Goal: Book appointment/travel/reservation

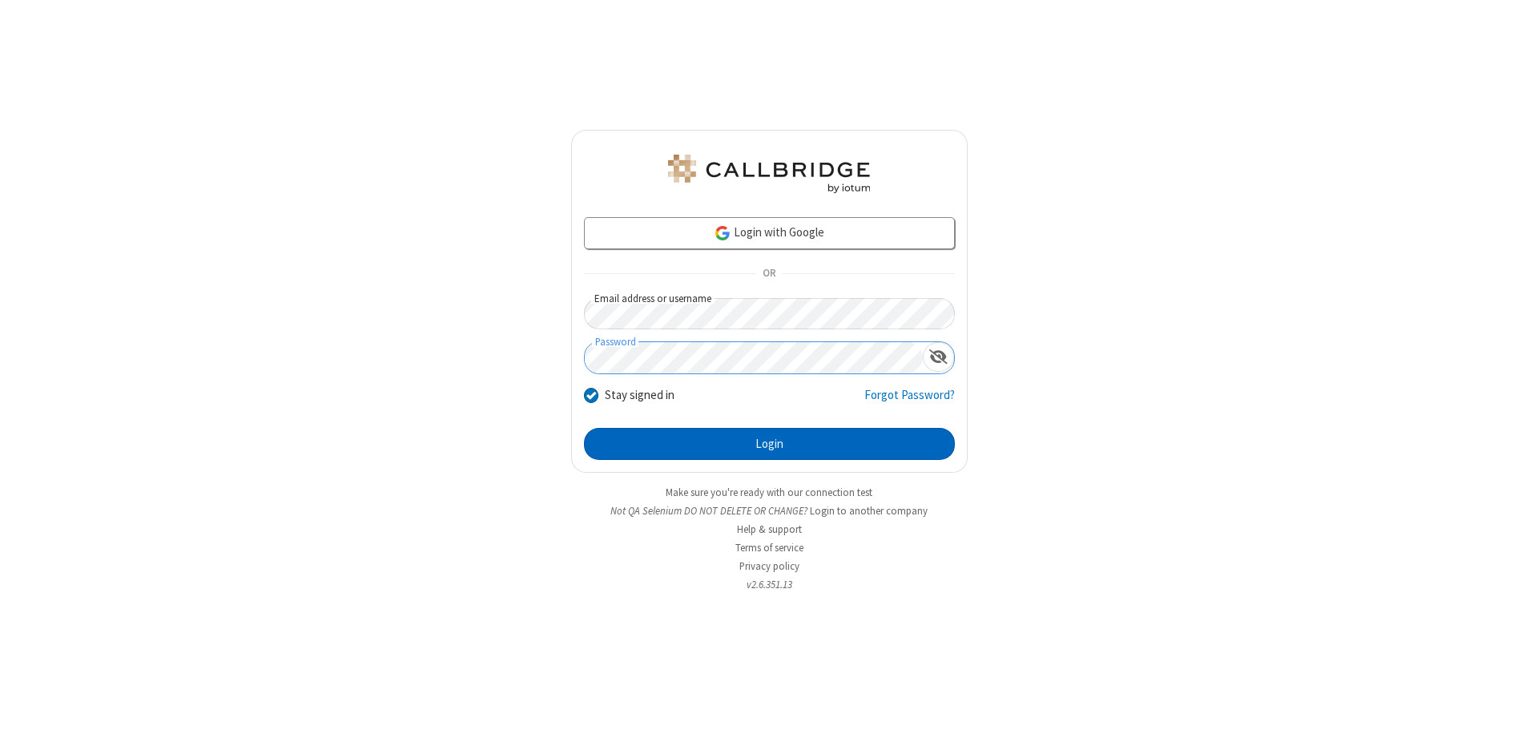
click at [769, 444] on button "Login" at bounding box center [769, 444] width 371 height 32
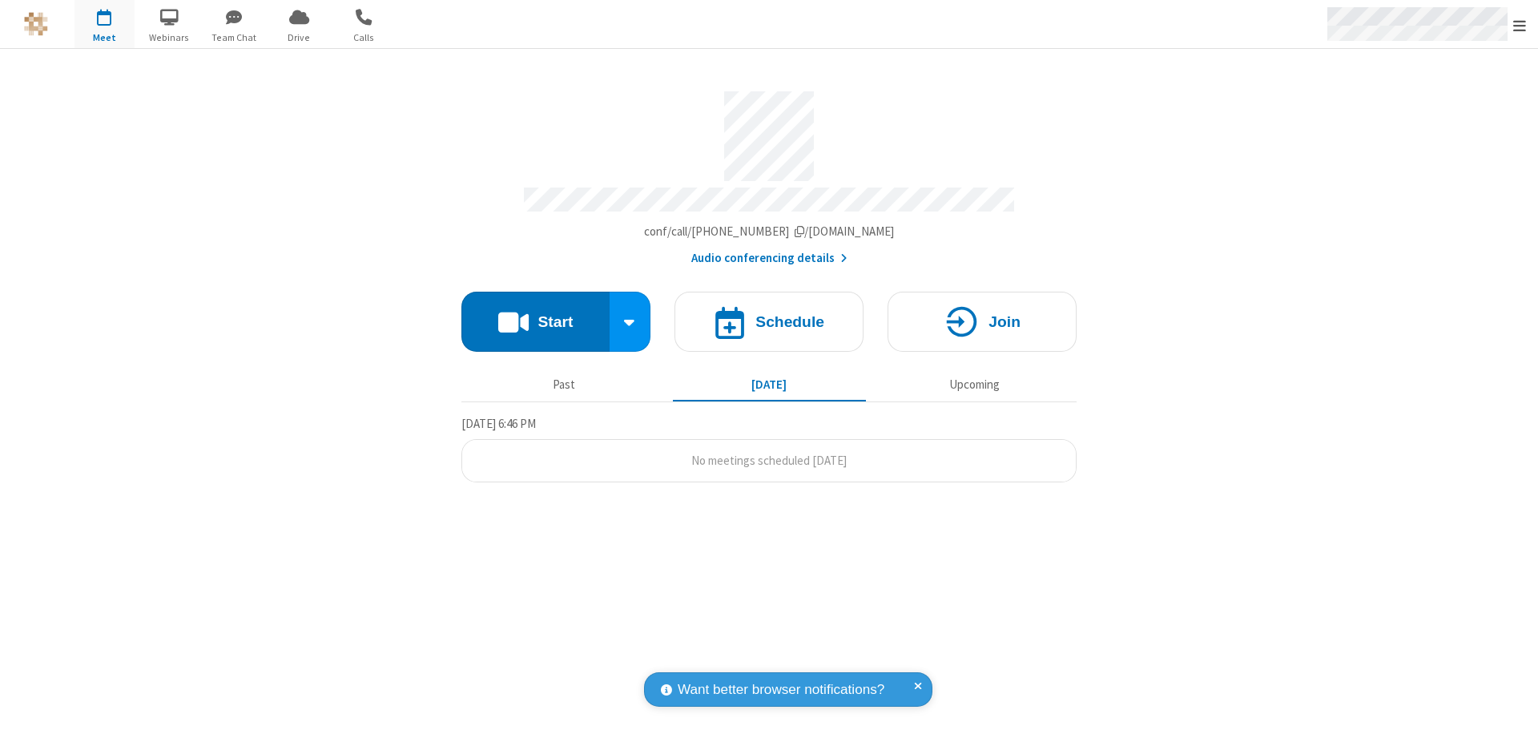
click at [1519, 25] on span "Open menu" at bounding box center [1519, 26] width 13 height 16
click at [104, 24] on span "button" at bounding box center [104, 16] width 60 height 27
click at [769, 314] on h4 "Schedule" at bounding box center [789, 321] width 69 height 15
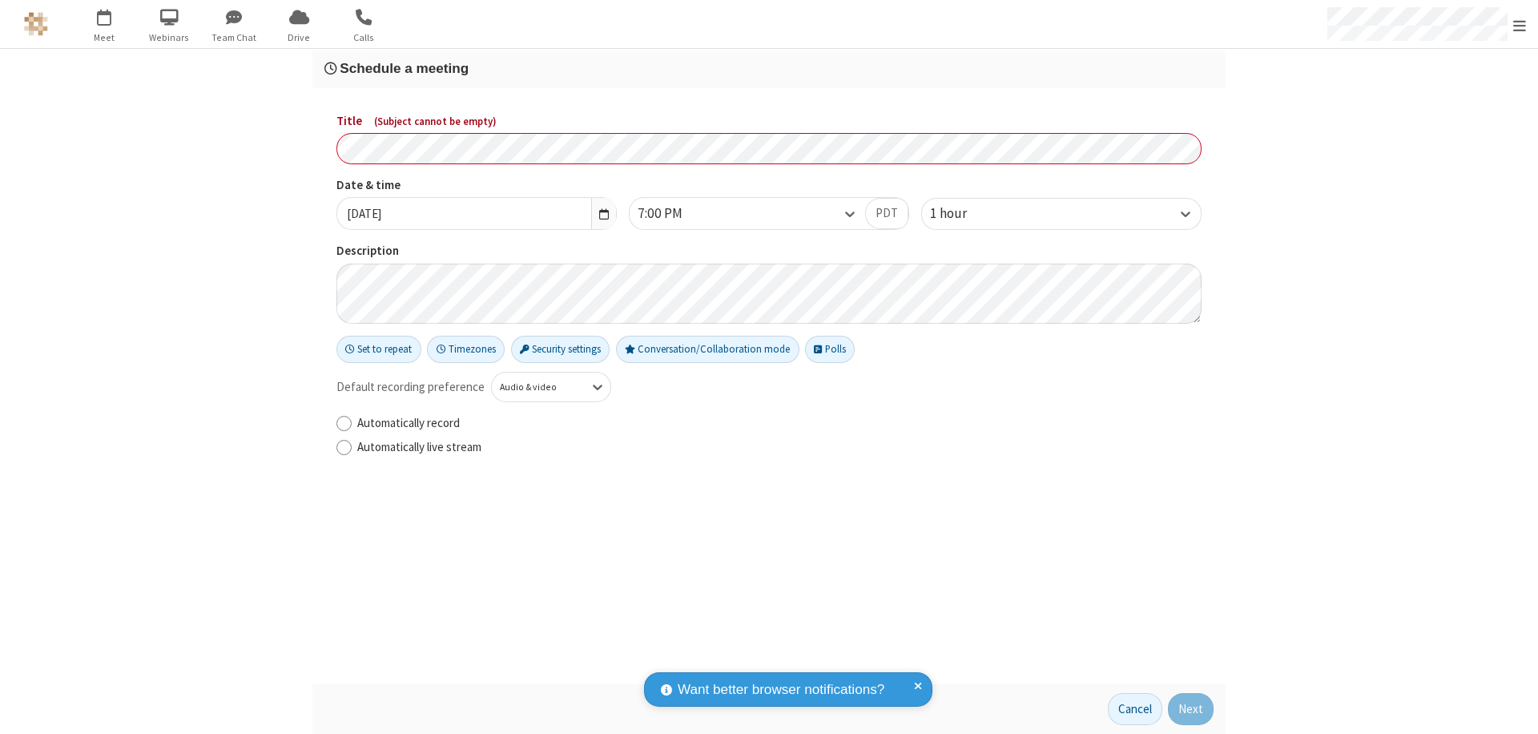
click at [769, 68] on h3 "Schedule a meeting" at bounding box center [768, 68] width 889 height 15
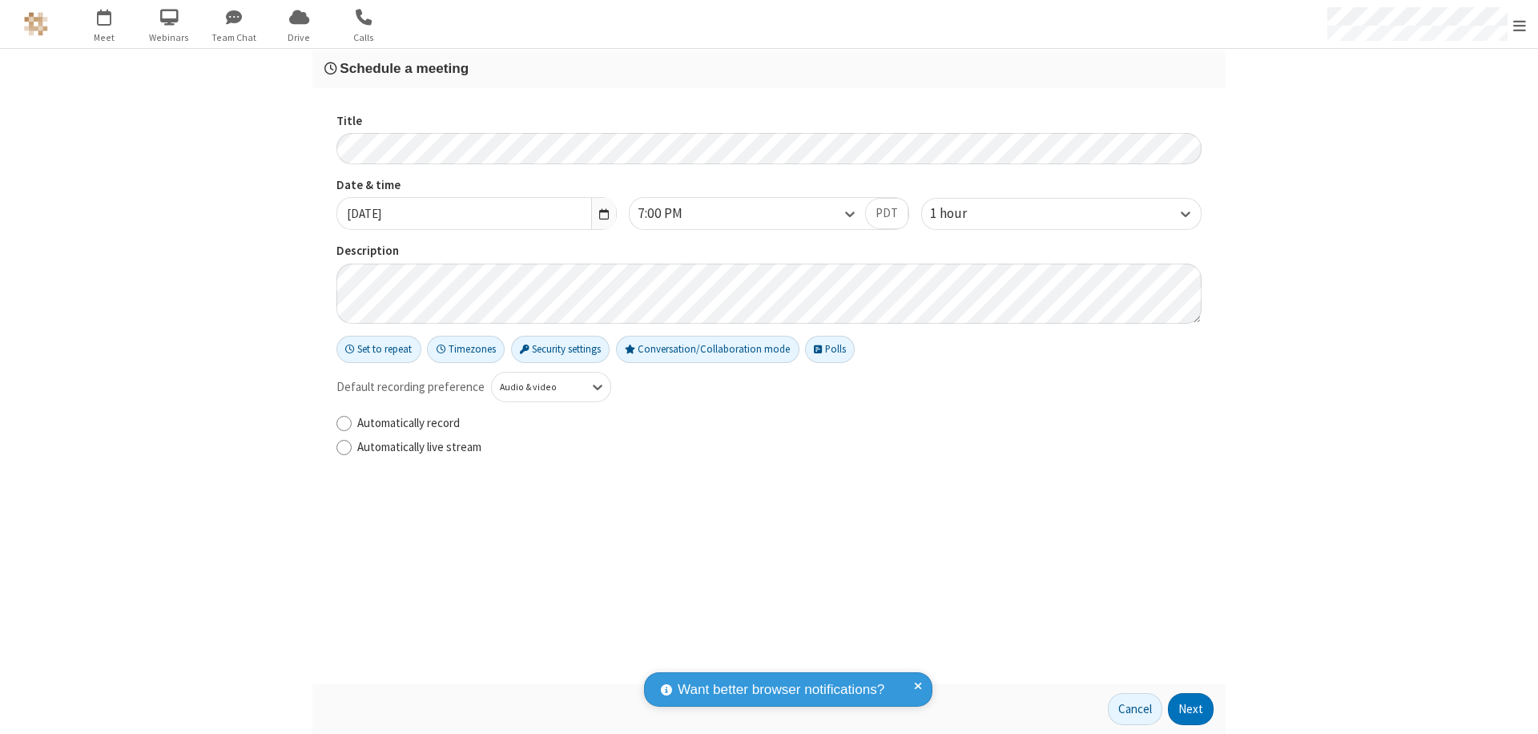
click at [1191, 709] on button "Next" at bounding box center [1191, 709] width 46 height 32
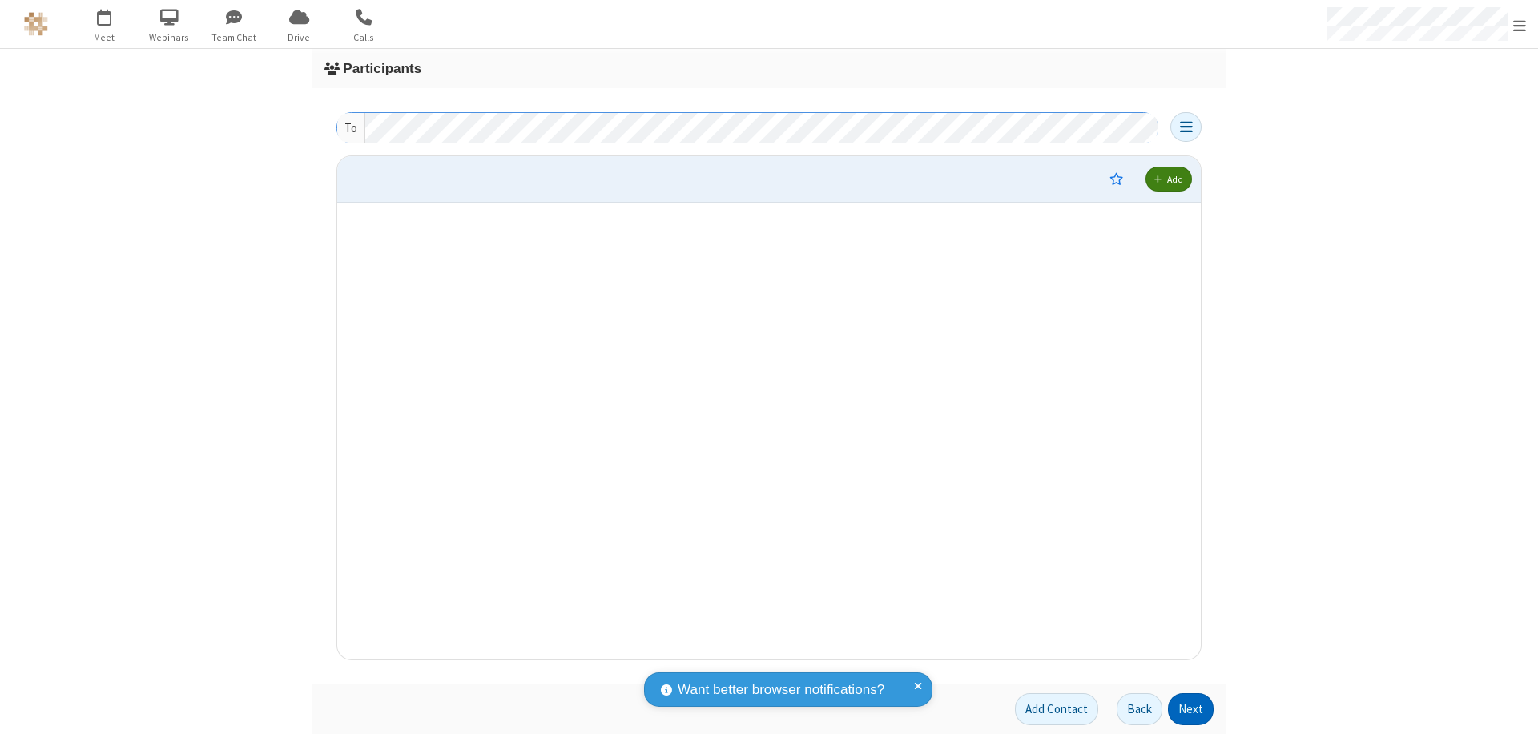
click at [1191, 709] on button "Next" at bounding box center [1191, 709] width 46 height 32
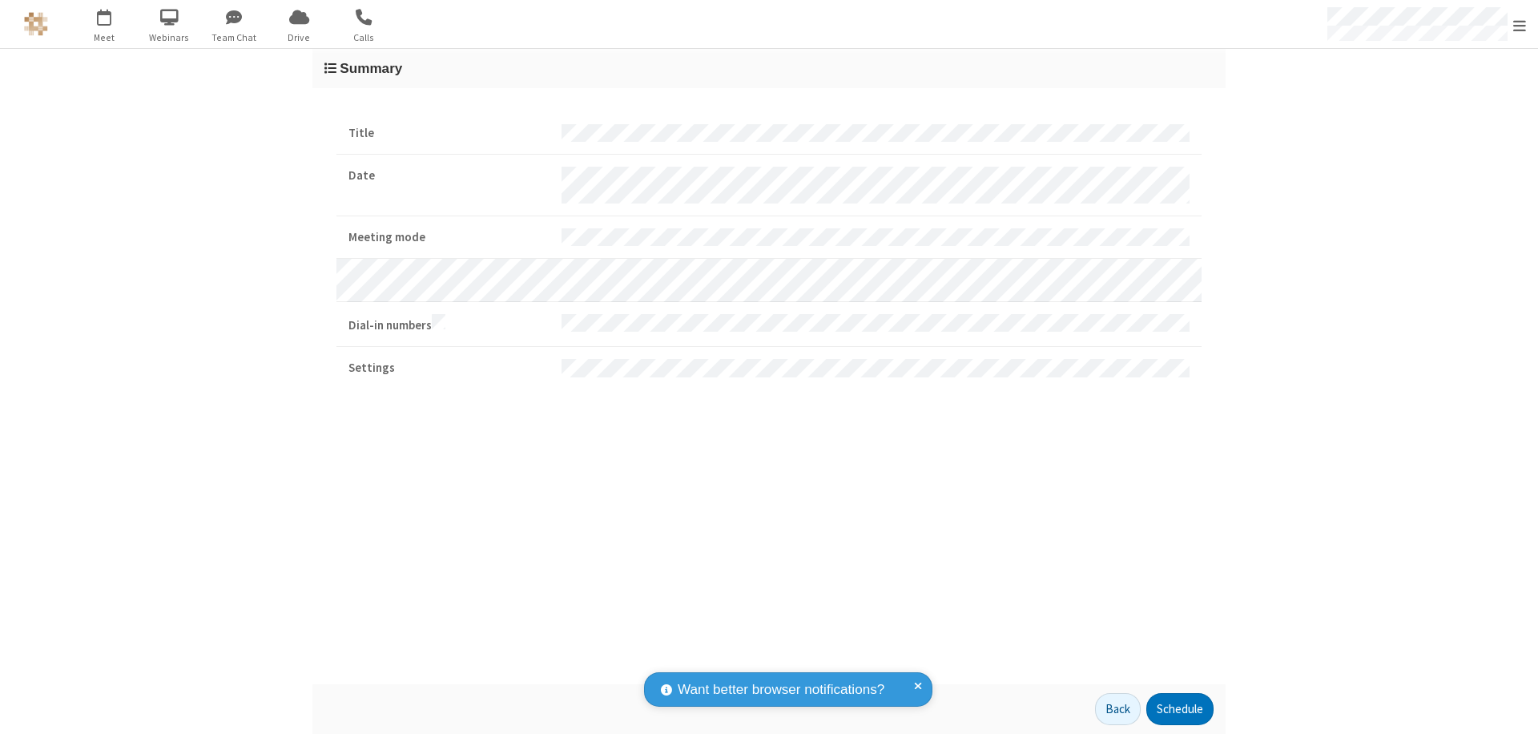
click at [1179, 709] on button "Schedule" at bounding box center [1179, 709] width 67 height 32
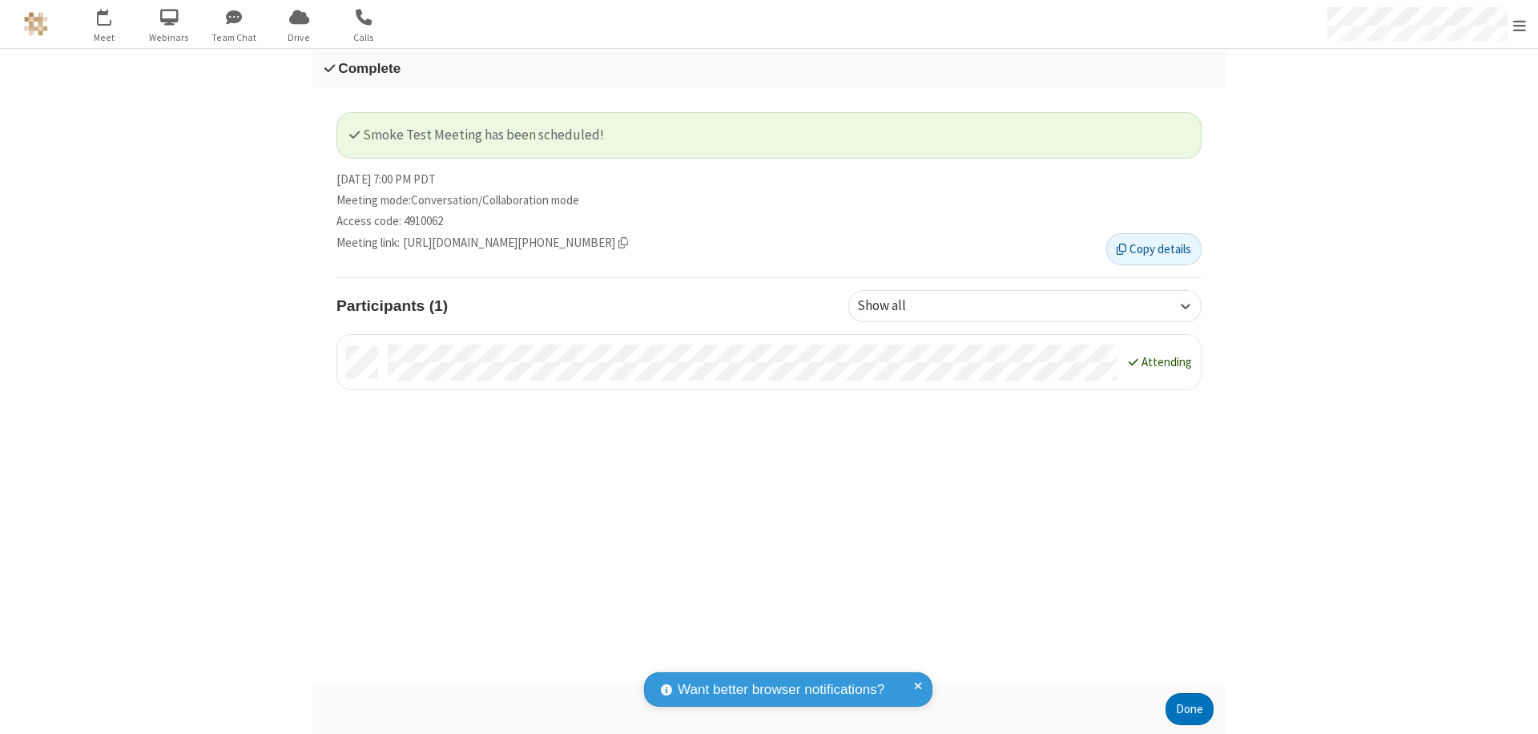
click at [1189, 709] on button "Done" at bounding box center [1189, 709] width 48 height 32
